Goal: Information Seeking & Learning: Learn about a topic

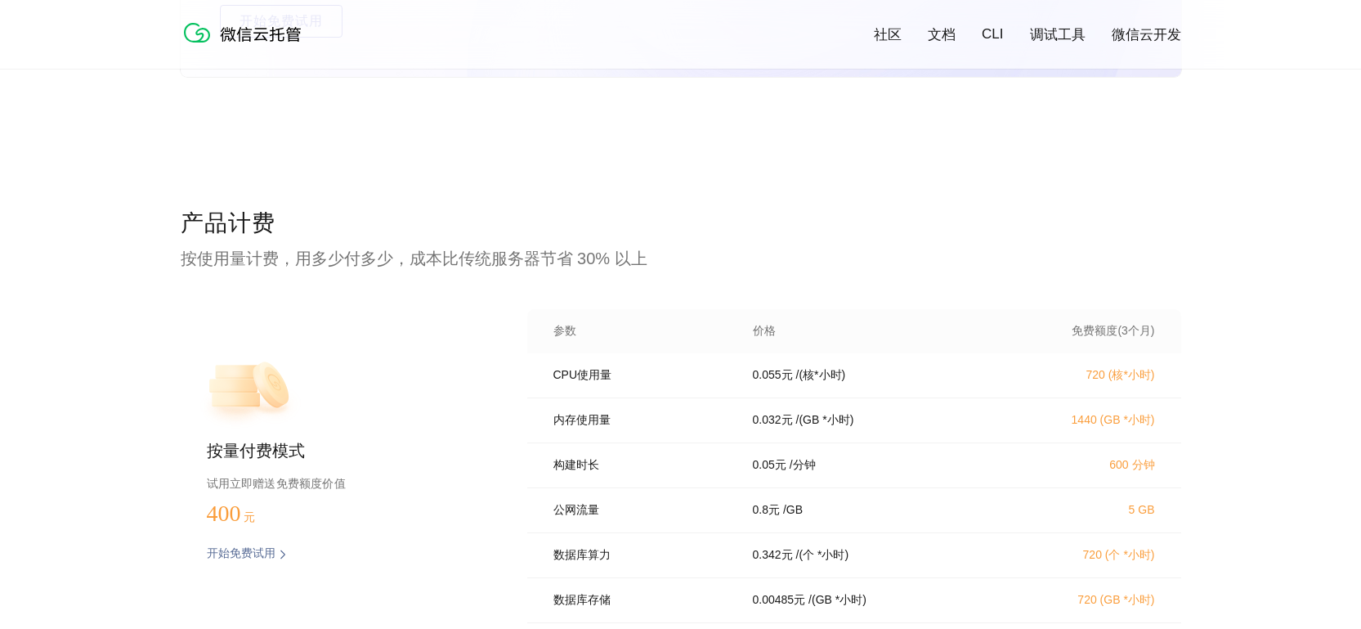
scroll to position [3068, 0]
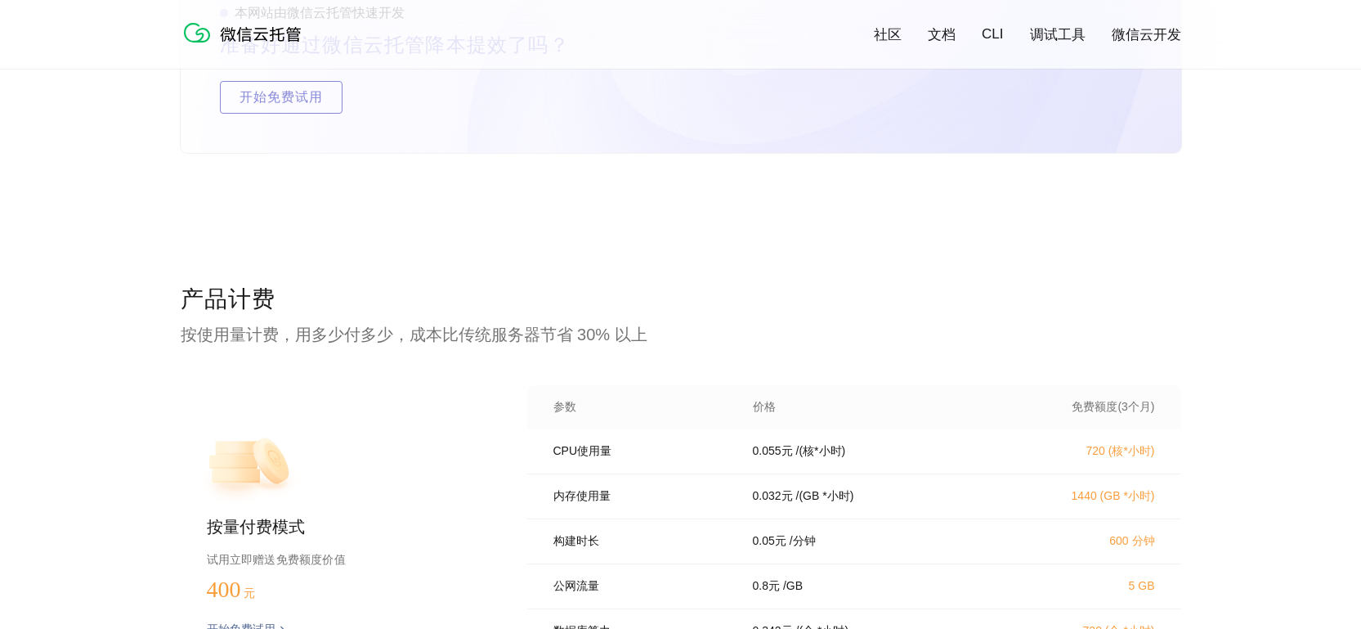
click at [1174, 32] on link "微信云开发" at bounding box center [1146, 34] width 69 height 19
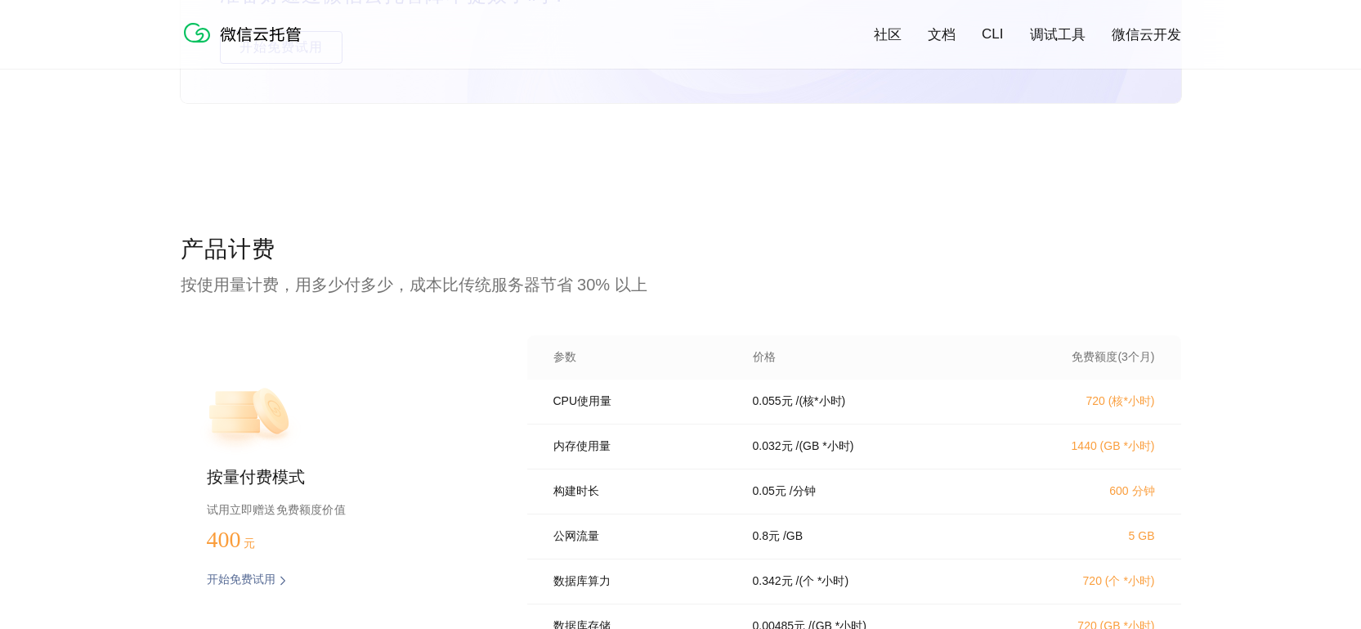
scroll to position [3237, 0]
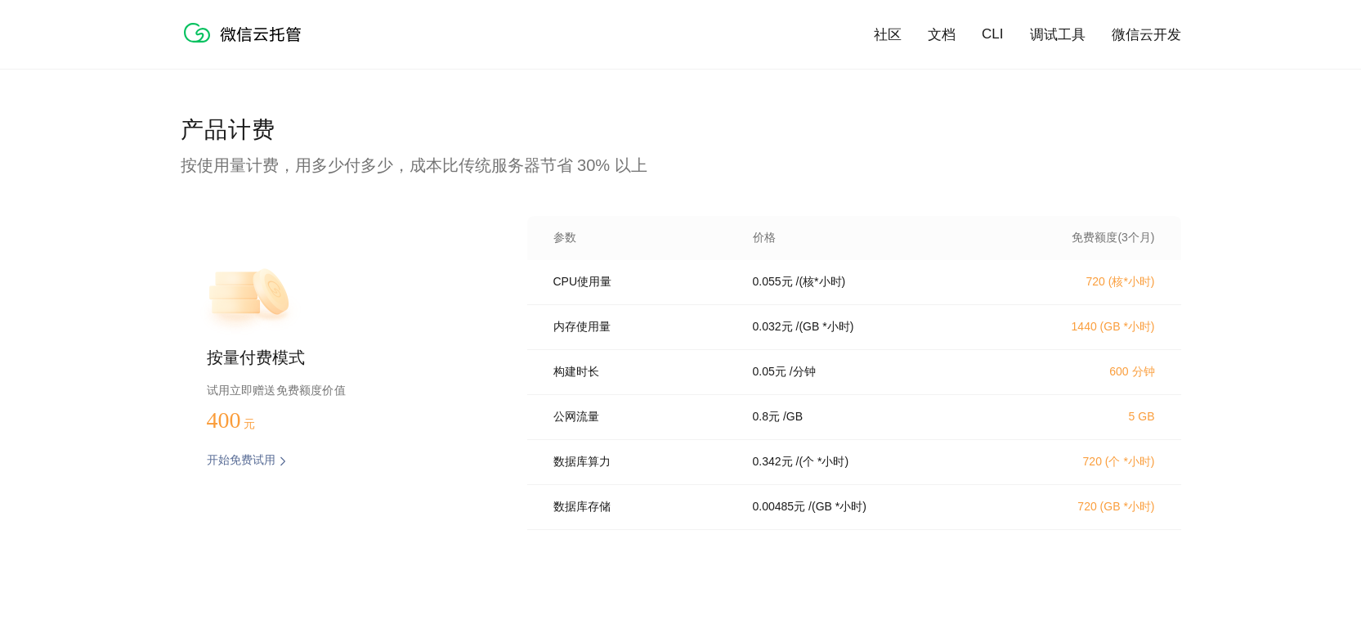
click at [770, 284] on p "0.055 元" at bounding box center [773, 282] width 40 height 15
copy p "0.055"
click at [864, 358] on div "构建时长 0.05 元 / 分钟 600 分钟" at bounding box center [854, 372] width 654 height 45
click at [256, 38] on img at bounding box center [246, 32] width 131 height 33
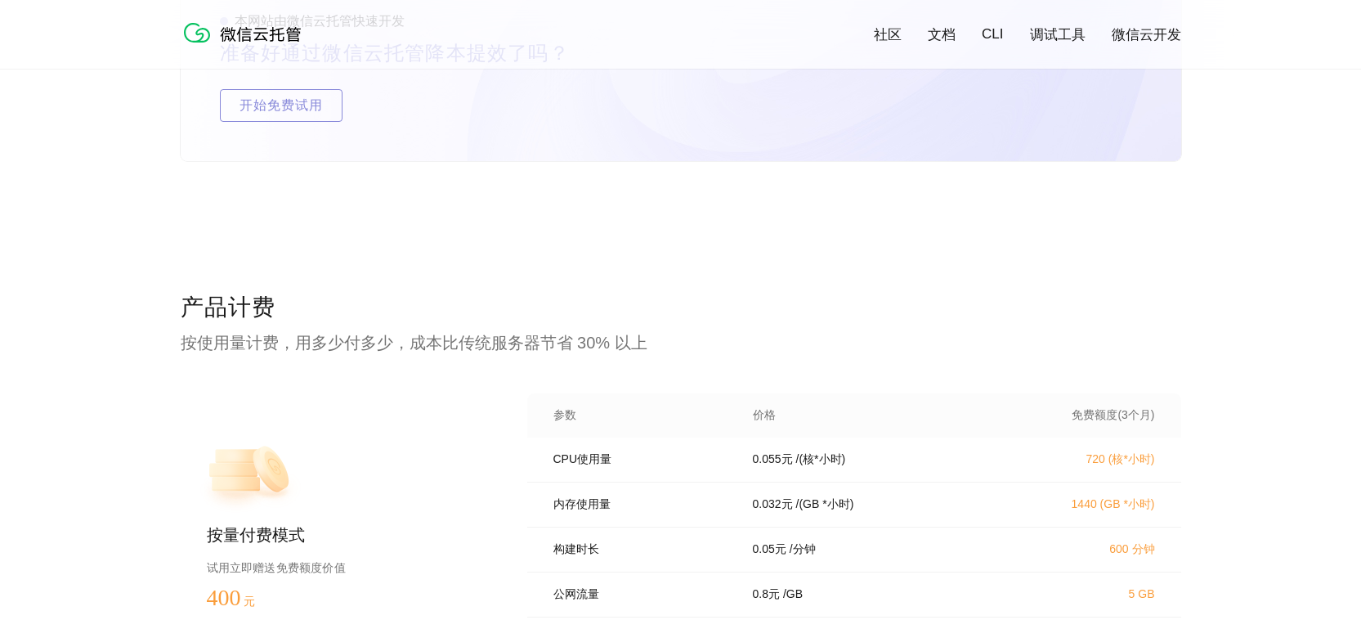
scroll to position [3364, 0]
